Goal: Download file/media

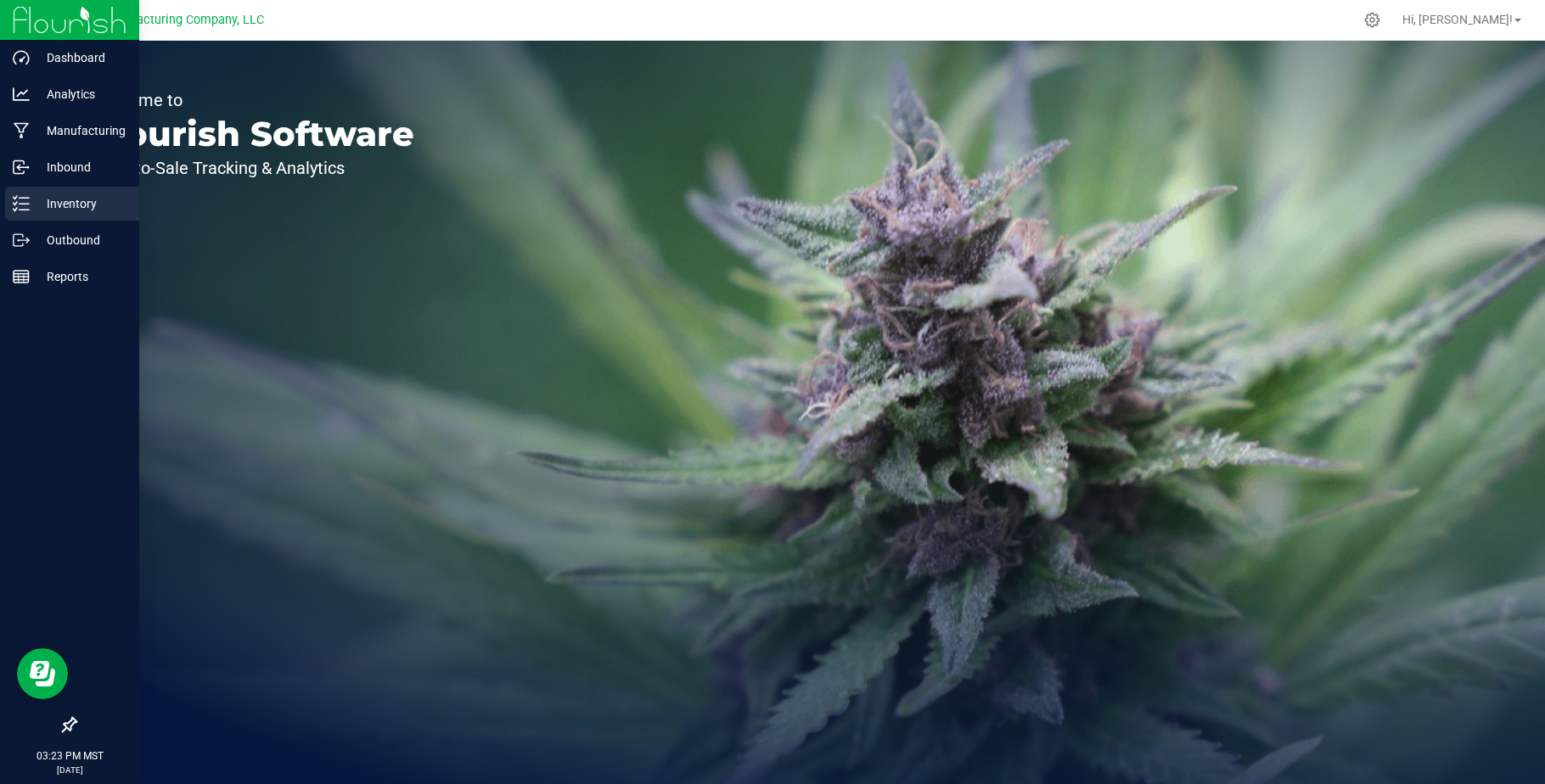
click at [78, 201] on p "Inventory" at bounding box center [80, 203] width 102 height 21
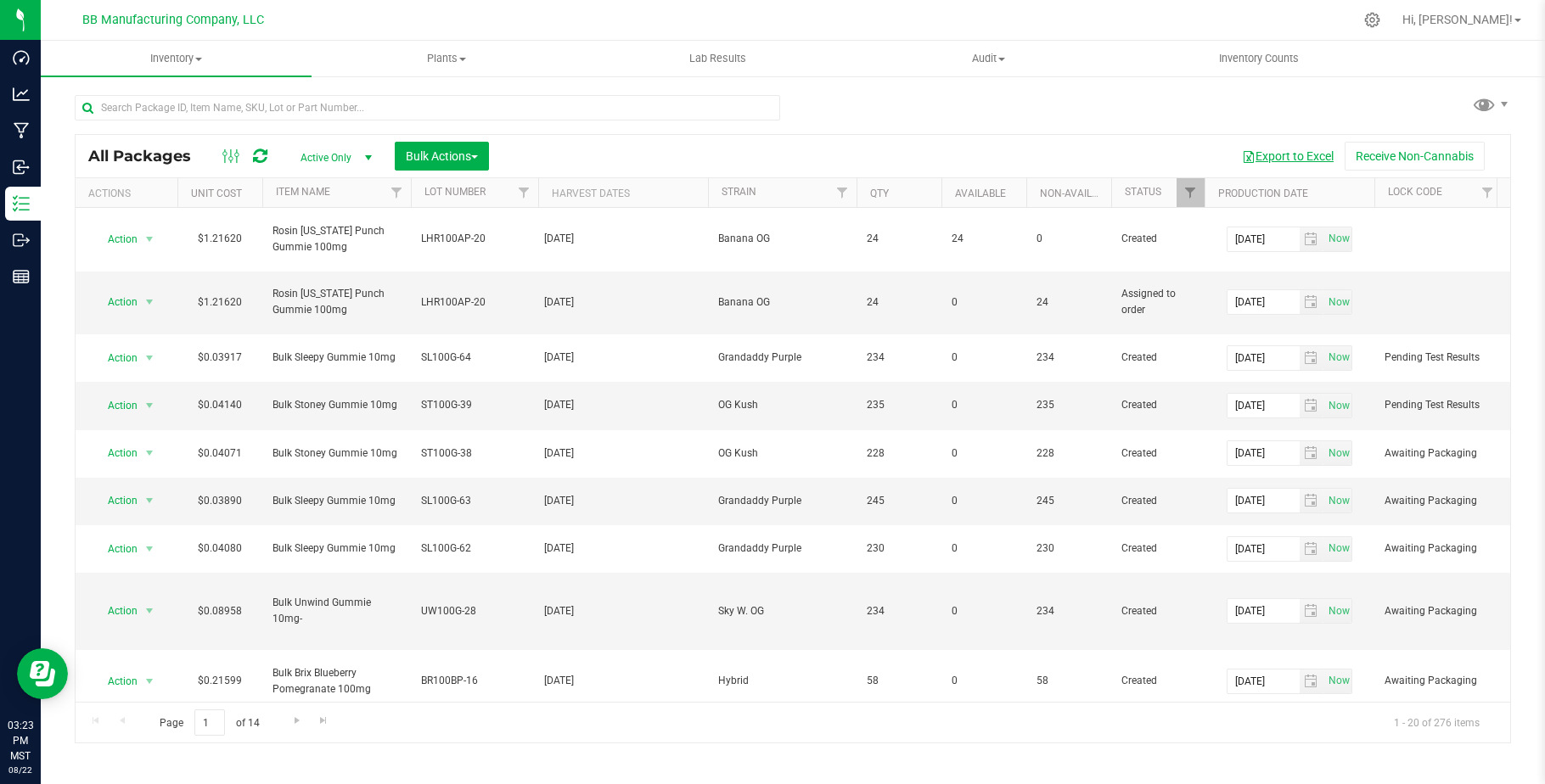
click at [1294, 155] on button "Export to Excel" at bounding box center [1288, 156] width 113 height 29
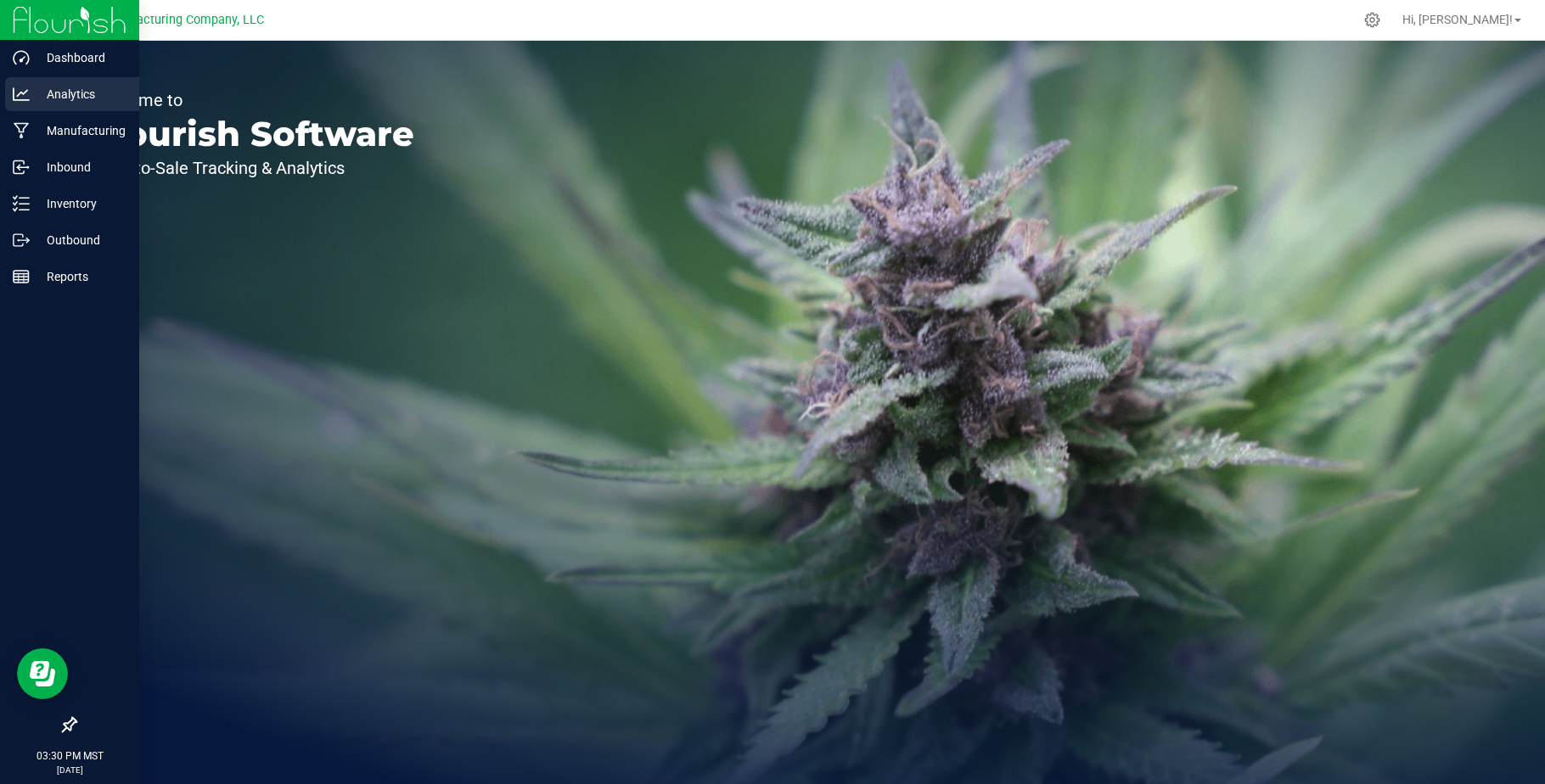
click at [71, 88] on p "Analytics" at bounding box center [80, 94] width 102 height 21
